Goal: Navigation & Orientation: Find specific page/section

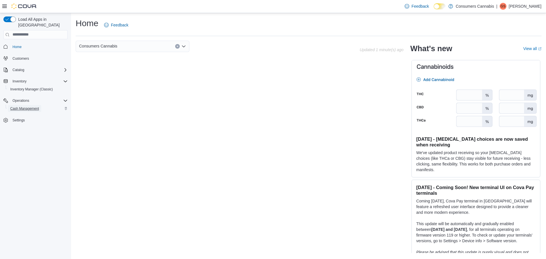
click at [31, 106] on span "Cash Management" at bounding box center [24, 108] width 29 height 5
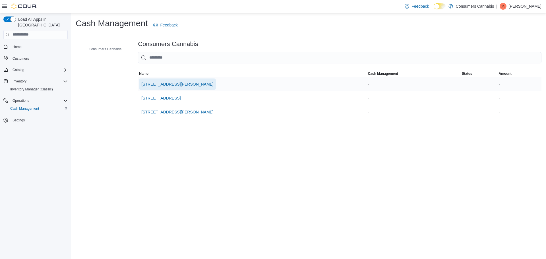
click at [174, 86] on span "[STREET_ADDRESS][PERSON_NAME]" at bounding box center [177, 84] width 72 height 6
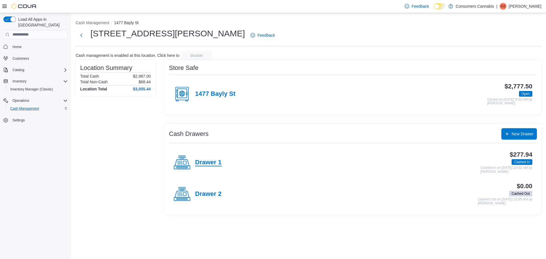
click at [209, 165] on h4 "Drawer 1" at bounding box center [208, 162] width 26 height 7
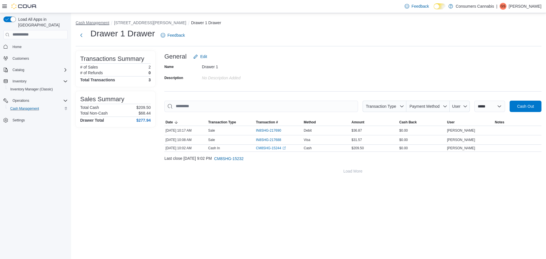
click at [81, 23] on button "Cash Management" at bounding box center [93, 22] width 34 height 5
